Goal: Transaction & Acquisition: Purchase product/service

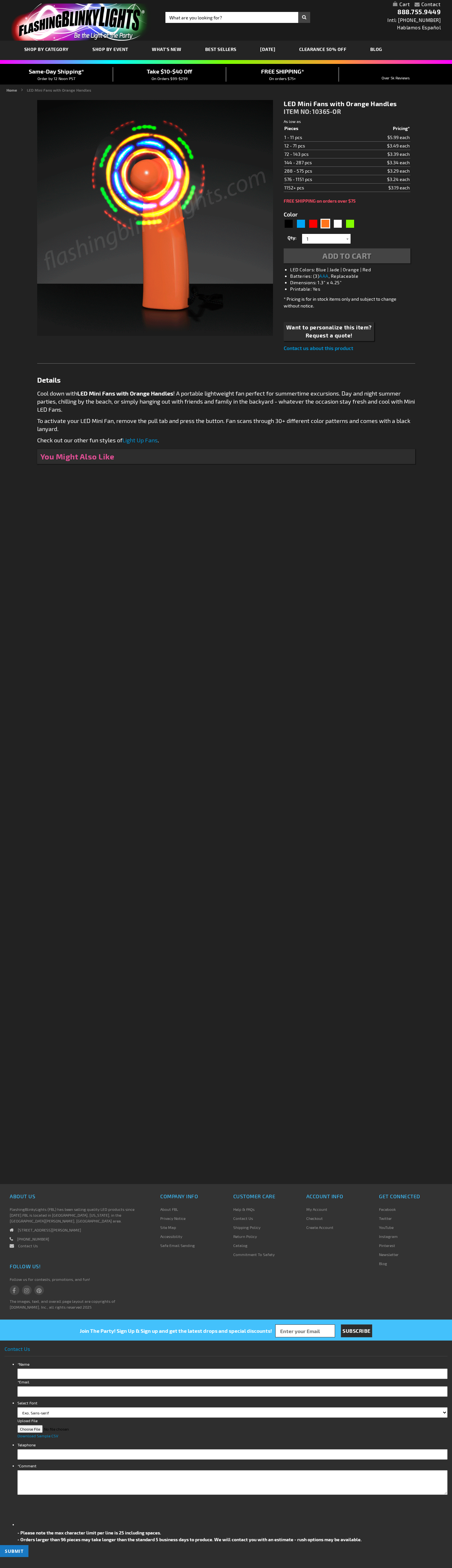
type input "5637"
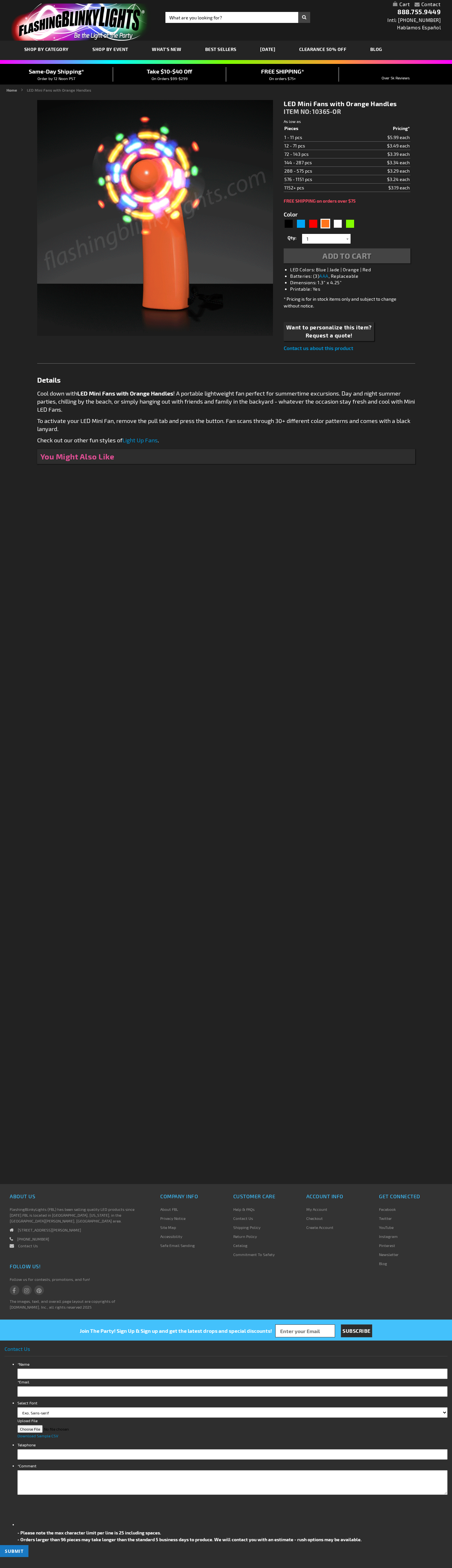
type input "5637"
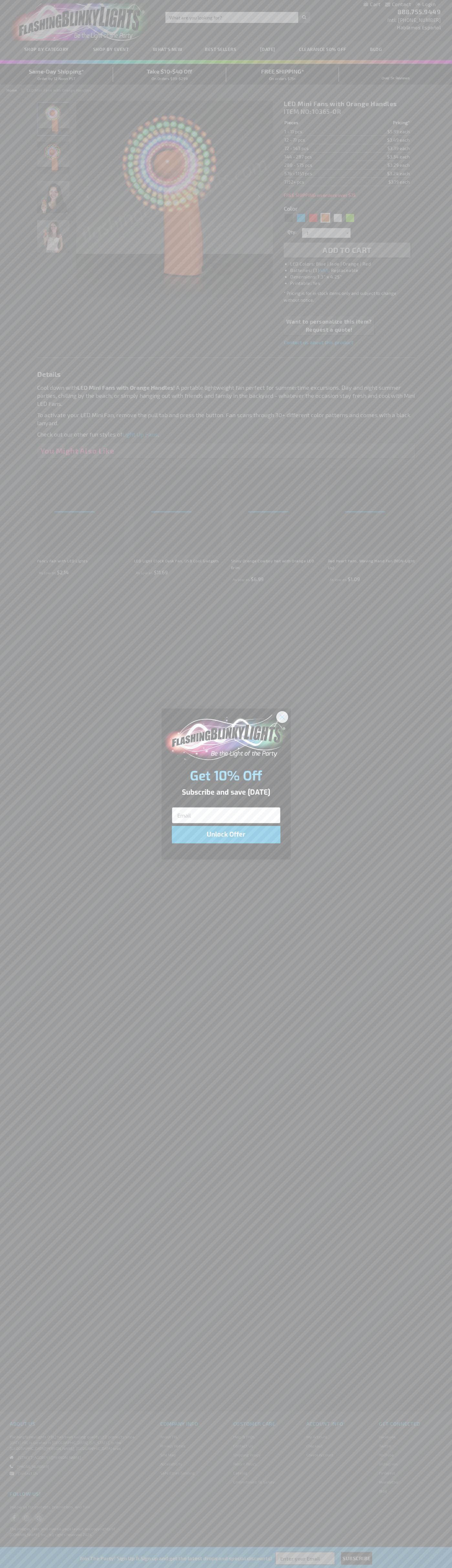
click at [282, 716] on icon "Close dialog" at bounding box center [281, 716] width 4 height 4
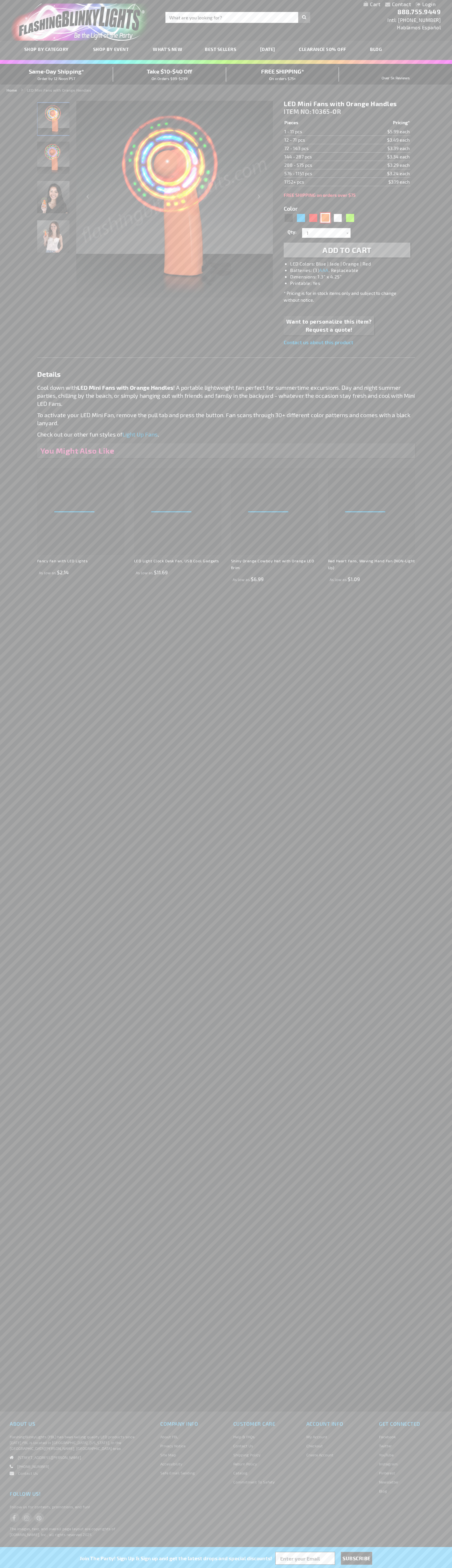
click at [325, 218] on div "Orange" at bounding box center [325, 218] width 10 height 10
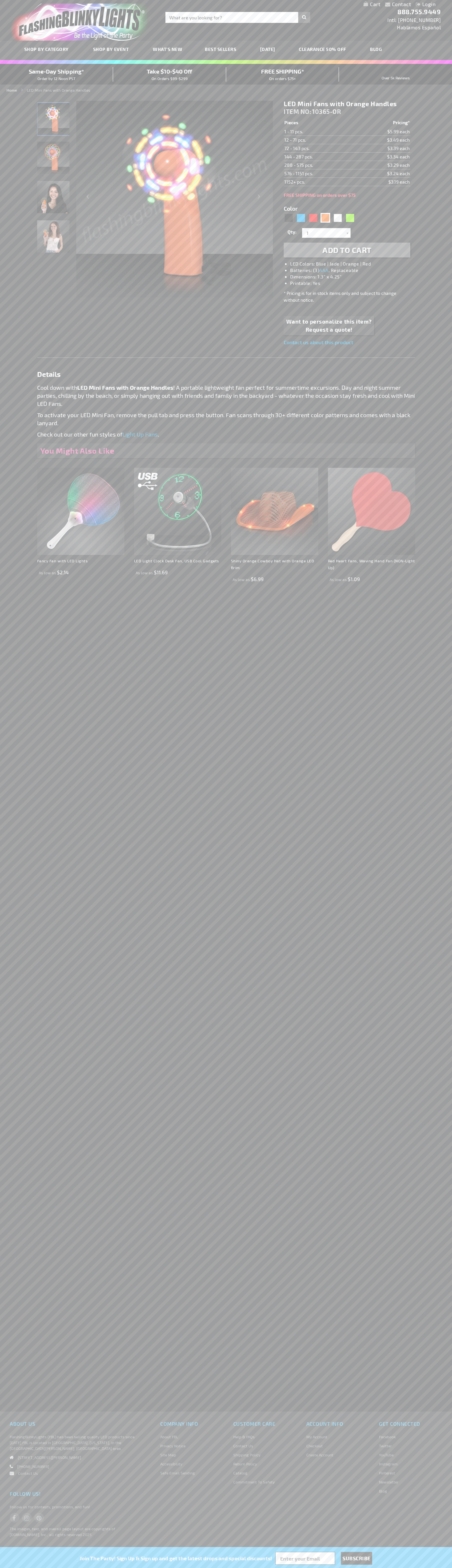
click at [347, 250] on span "Add to Cart" at bounding box center [347, 250] width 49 height 9
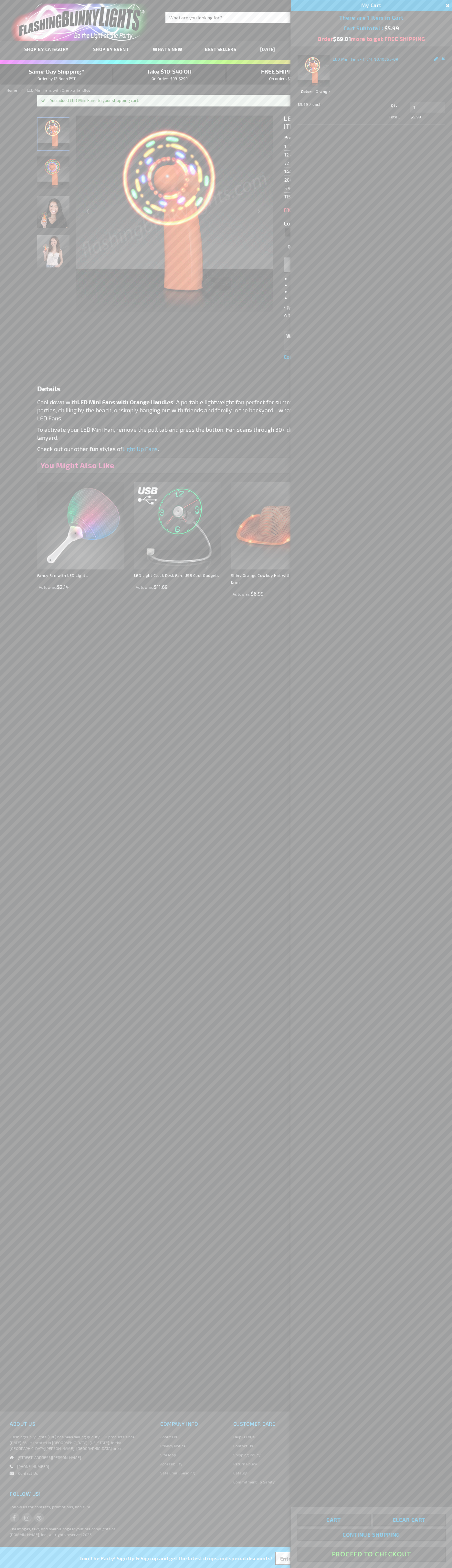
click at [371, 1554] on button "Proceed To Checkout" at bounding box center [371, 1554] width 148 height 15
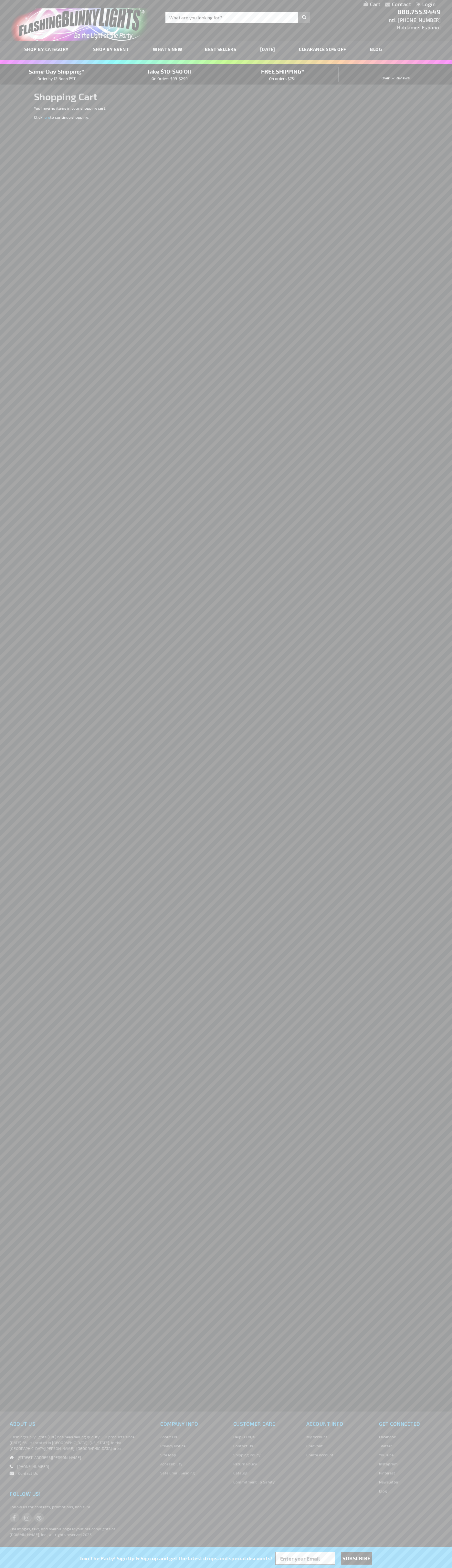
click at [57, 74] on span "Same-Day Shipping*" at bounding box center [56, 71] width 55 height 7
click at [212, 12] on div "Toggle Nav Search Search × Search 888.755.9449 Intl: 818-753-8303 Hablamos Espa…" at bounding box center [226, 20] width 452 height 41
click at [429, 416] on div "Contact Compare Products Login Skip to Content My Cart My Cart Close You have n…" at bounding box center [226, 784] width 452 height 1568
click at [389, 1567] on html "The store will not work correctly when cookies are disabled. Contact Compare Pr…" at bounding box center [226, 784] width 452 height 1568
click at [19, 433] on div "Contact Compare Products Login Skip to Content My Cart My Cart Close You have n…" at bounding box center [226, 784] width 452 height 1568
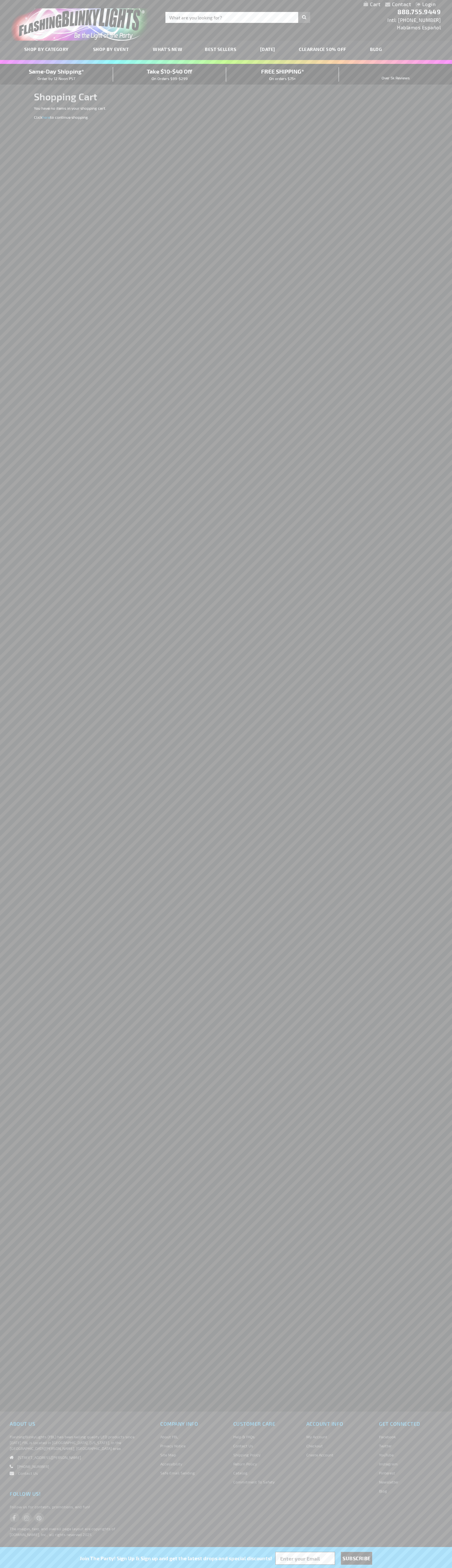
click at [57, 74] on span "Same-Day Shipping*" at bounding box center [56, 71] width 55 height 7
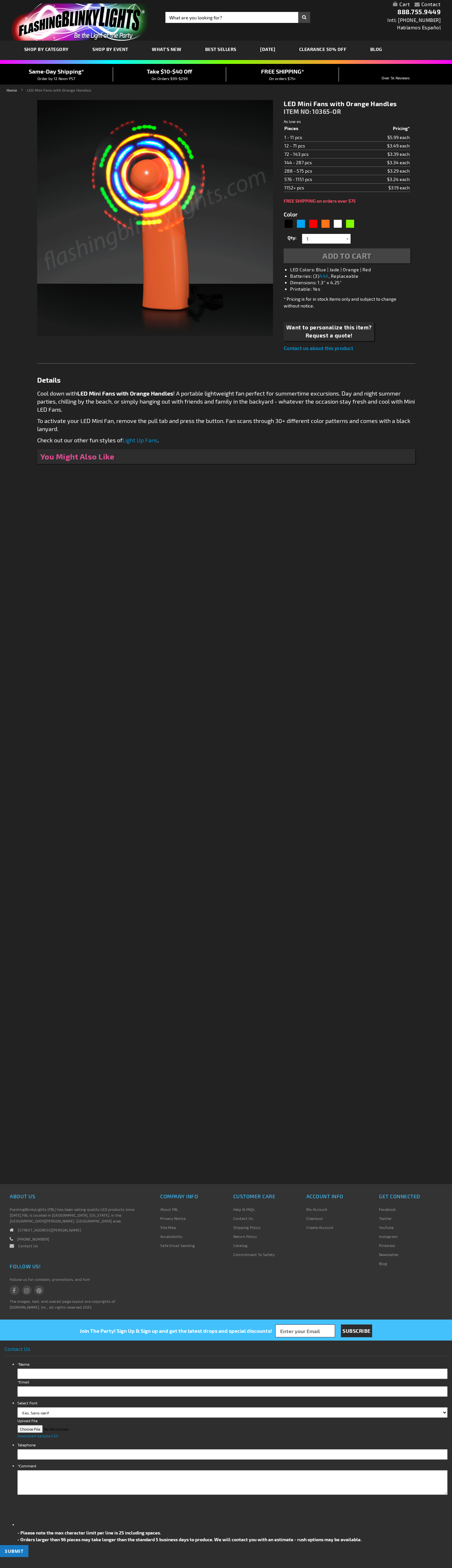
type input "5637"
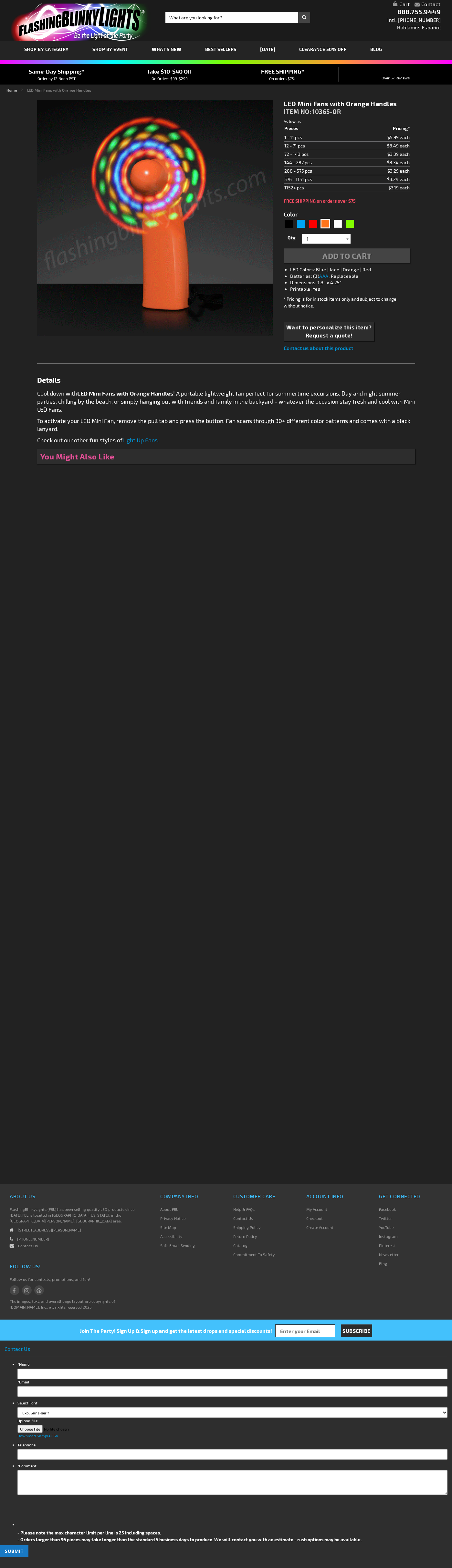
type input "5637"
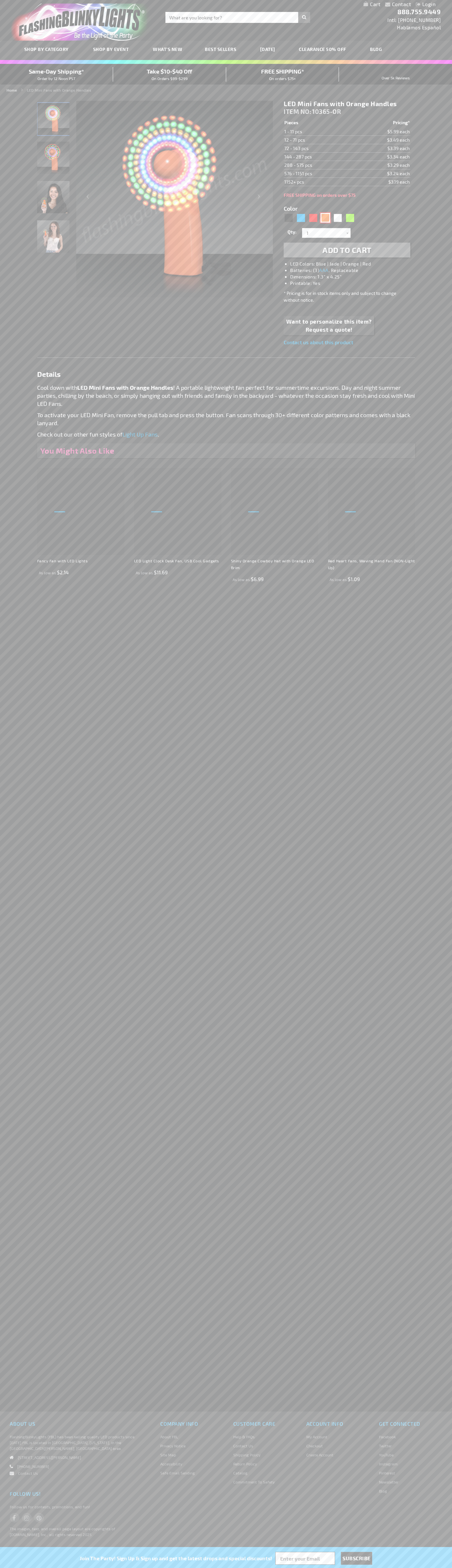
click at [325, 218] on div "Orange" at bounding box center [325, 218] width 10 height 10
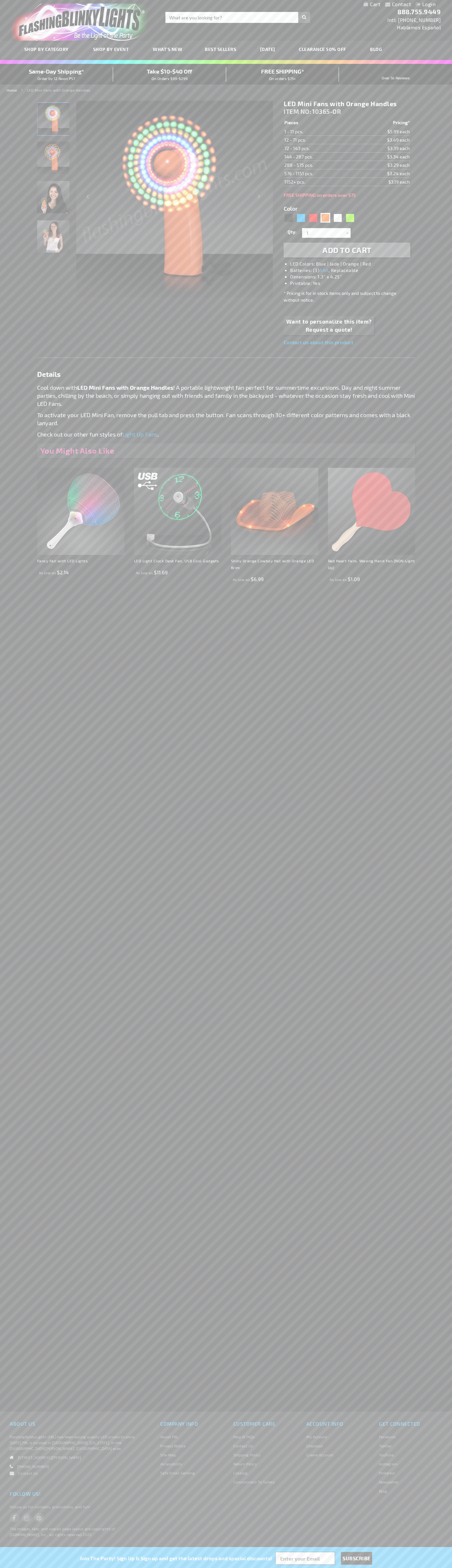
click at [347, 104] on h1 "LED Mini Fans with Orange Handles" at bounding box center [346, 103] width 126 height 8
click at [319, 131] on td "1 - 11 pcs." at bounding box center [319, 131] width 71 height 9
click at [319, 140] on td "12 - 71 pcs." at bounding box center [319, 140] width 71 height 9
click at [319, 149] on td "72 - 143 pcs." at bounding box center [319, 149] width 71 height 9
click at [319, 157] on td "144 - 287 pcs." at bounding box center [319, 157] width 71 height 9
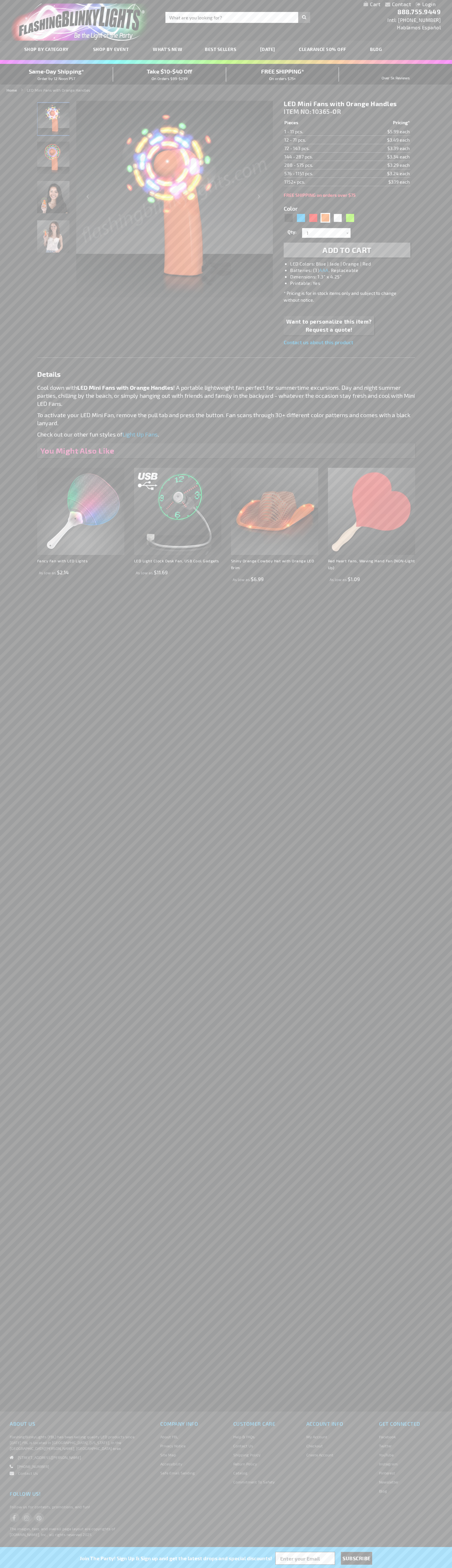
click at [319, 165] on td "288 - 575 pcs." at bounding box center [319, 165] width 71 height 9
click at [319, 173] on td "576 - 1151 pcs." at bounding box center [319, 173] width 71 height 9
click at [319, 182] on td "1152+ pcs." at bounding box center [319, 182] width 71 height 9
click at [327, 233] on input "1" at bounding box center [327, 233] width 47 height 10
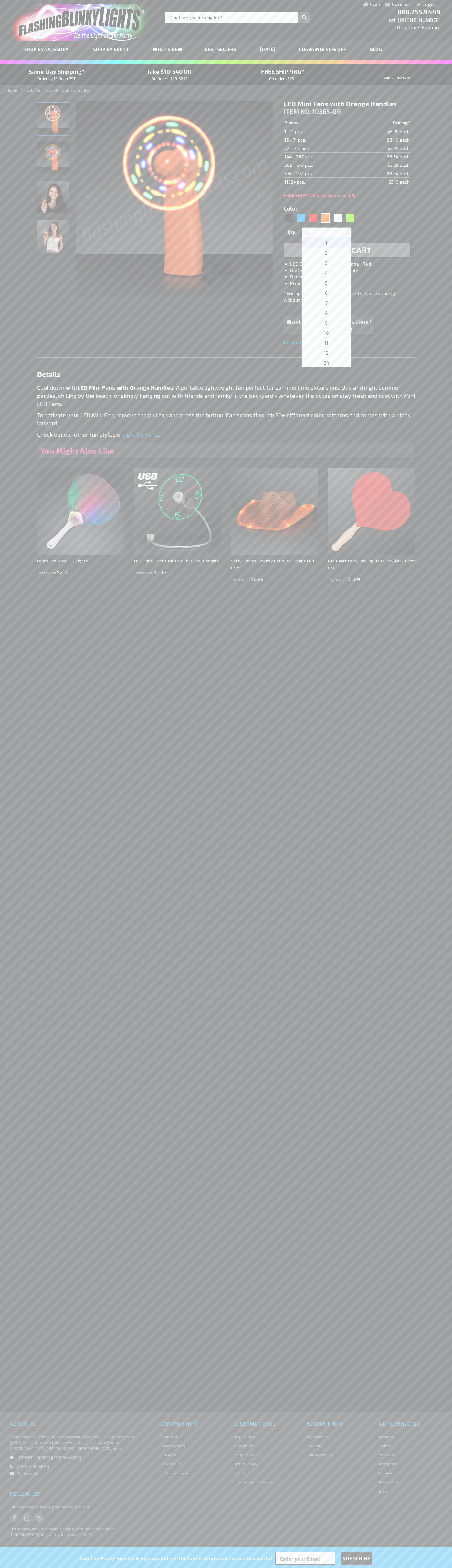
scroll to position [1631, 0]
click at [324, 303] on span "1908" at bounding box center [326, 302] width 10 height 5
type input "1908"
